Goal: Information Seeking & Learning: Learn about a topic

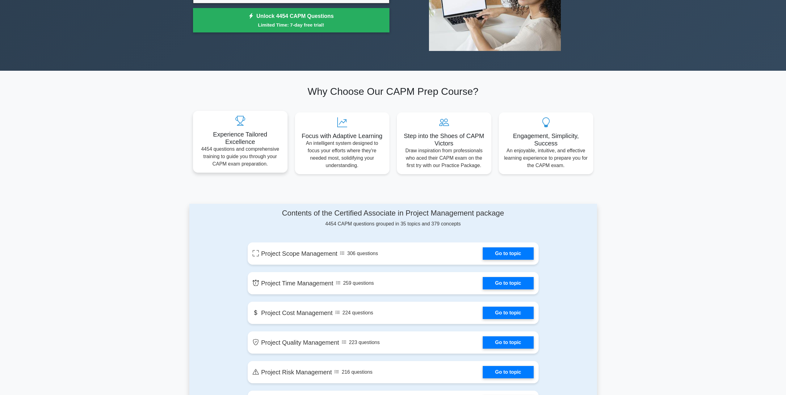
scroll to position [247, 0]
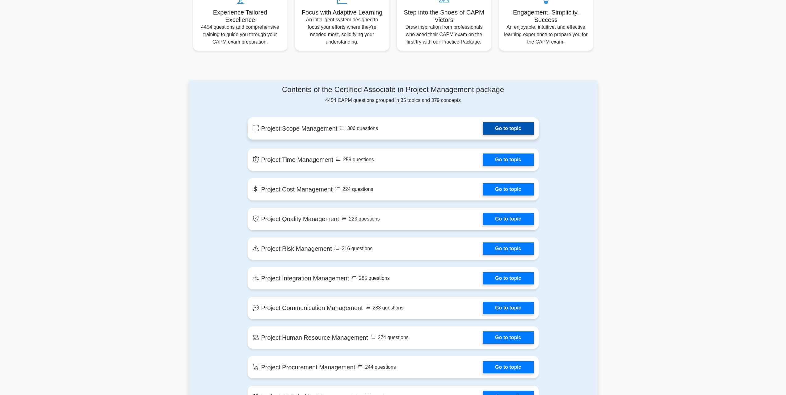
click at [504, 134] on link "Go to topic" at bounding box center [508, 128] width 51 height 12
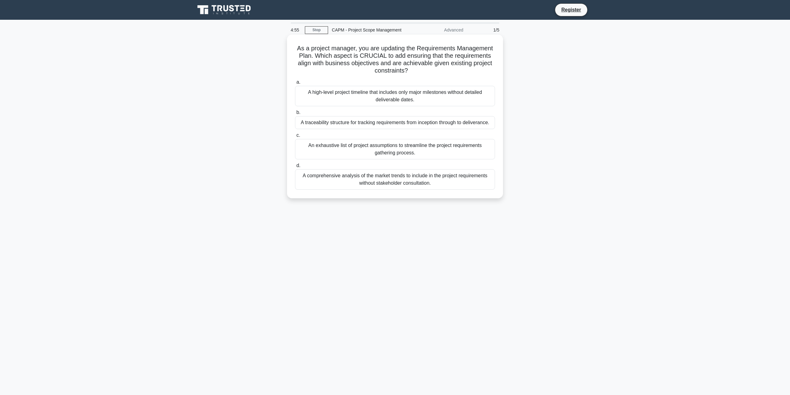
drag, startPoint x: 333, startPoint y: 56, endPoint x: 483, endPoint y: 73, distance: 150.0
click at [483, 73] on h5 "As a project manager, you are updating the Requirements Management Plan. Which …" at bounding box center [395, 59] width 201 height 30
click at [335, 91] on div "A high-level project timeline that includes only major milestones without detai…" at bounding box center [395, 96] width 200 height 20
click at [295, 84] on input "a. A high-level project timeline that includes only major milestones without de…" at bounding box center [295, 82] width 0 height 4
